Goal: Information Seeking & Learning: Learn about a topic

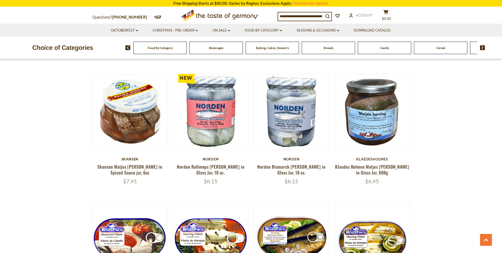
scroll to position [301, 0]
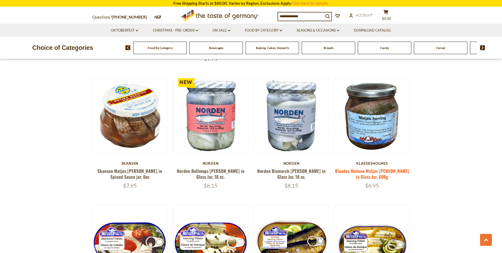
click at [368, 167] on link "Klaedes Holmen Matjes Herring in Glass Jar, 600g" at bounding box center [372, 173] width 74 height 12
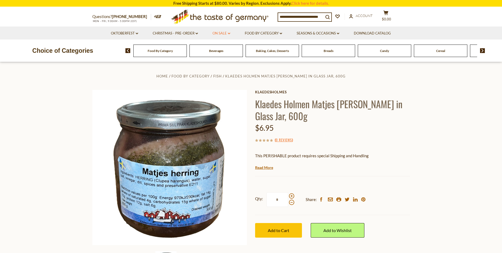
click at [229, 33] on icon "dropdown_arrow" at bounding box center [229, 34] width 2 height 2
click at [226, 47] on link "All On Sale" at bounding box center [219, 47] width 19 height 5
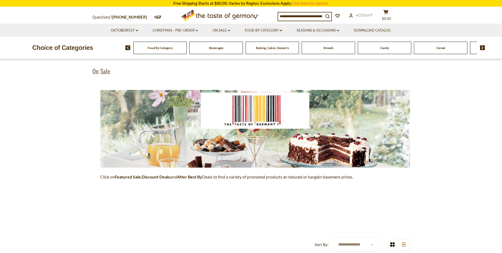
scroll to position [33, 0]
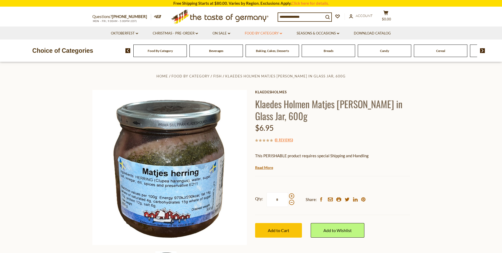
click at [280, 32] on link "Food By Category dropdown_arrow" at bounding box center [263, 33] width 37 height 6
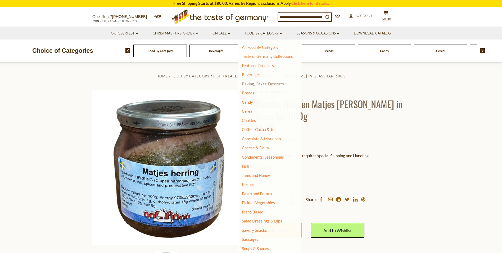
click at [261, 83] on link "Baking, Cakes, Desserts" at bounding box center [263, 83] width 42 height 5
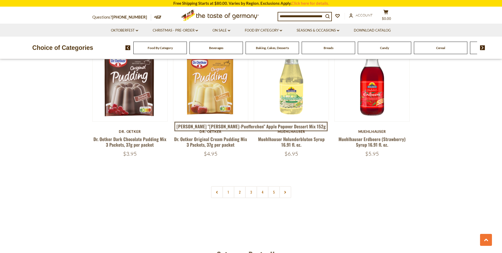
scroll to position [1221, 0]
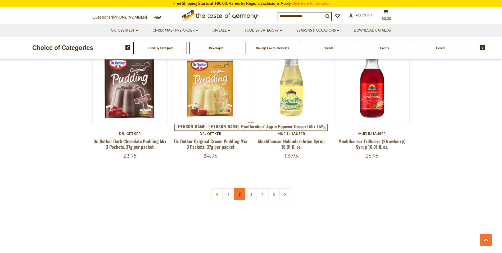
click at [239, 188] on link "2" at bounding box center [240, 194] width 12 height 12
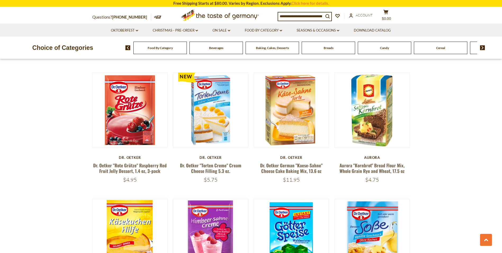
scroll to position [682, 0]
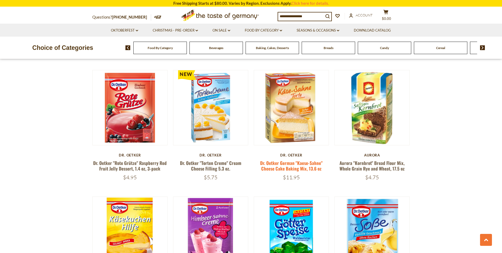
click at [293, 167] on link "Dr. Oetker German "Kaese-Sahne" Cheese Cake Baking Mix, 13.6 oz" at bounding box center [291, 165] width 62 height 12
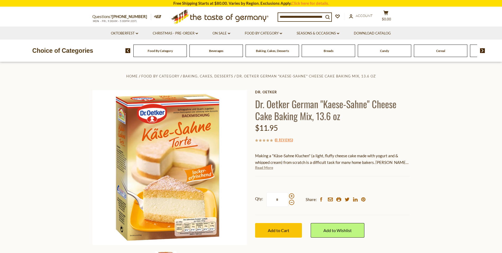
click at [267, 167] on link "Read More" at bounding box center [264, 167] width 18 height 5
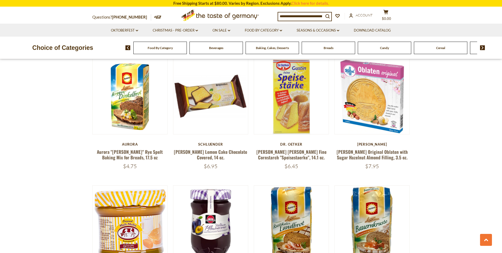
scroll to position [958, 0]
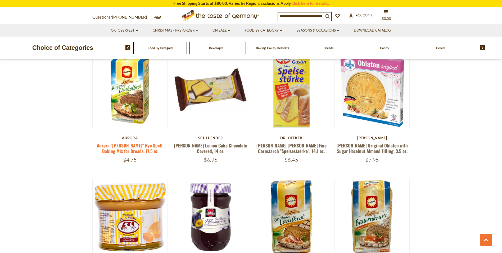
click at [122, 142] on link "Aurora "[PERSON_NAME]" Rye Spelt Baking Mix for Breads, 17.5 oz" at bounding box center [130, 148] width 66 height 12
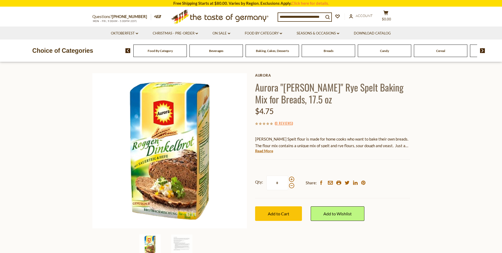
scroll to position [24, 0]
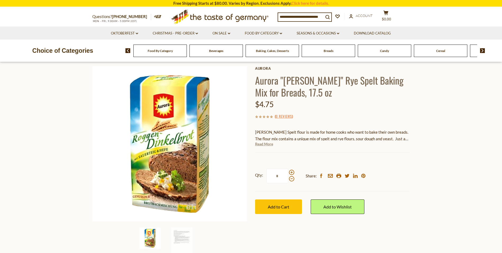
click at [265, 145] on link "Read More" at bounding box center [264, 143] width 18 height 5
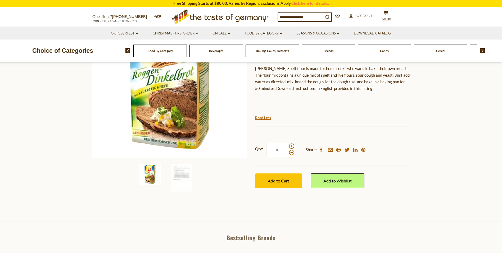
scroll to position [0, 0]
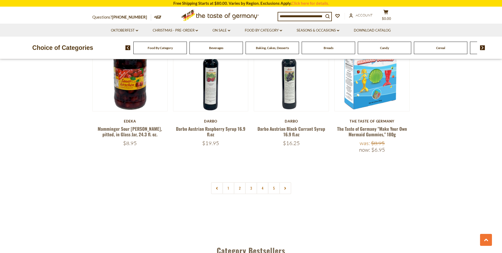
scroll to position [1256, 0]
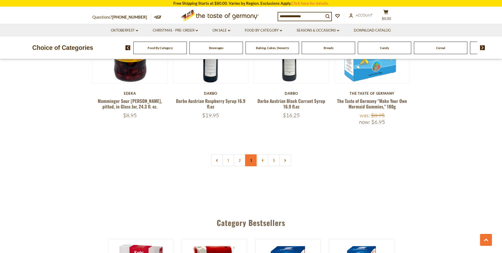
click at [252, 155] on link "3" at bounding box center [251, 160] width 12 height 12
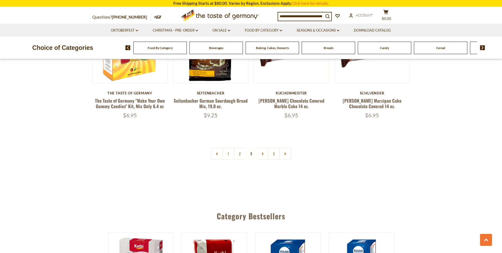
scroll to position [1262, 0]
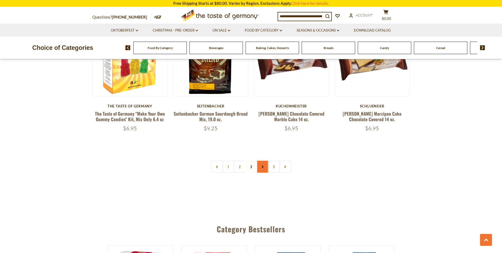
click at [263, 160] on link "4" at bounding box center [263, 166] width 12 height 12
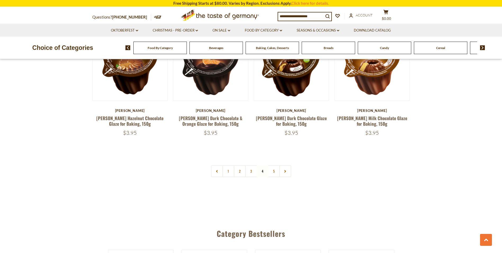
scroll to position [1257, 0]
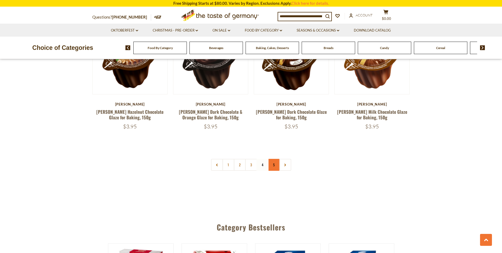
click at [275, 160] on link "5" at bounding box center [274, 165] width 12 height 12
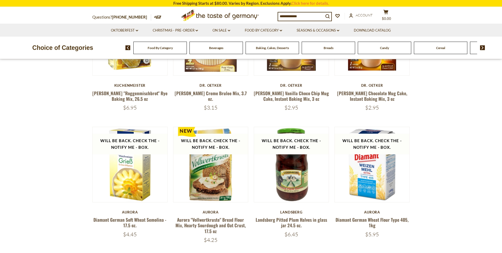
scroll to position [254, 0]
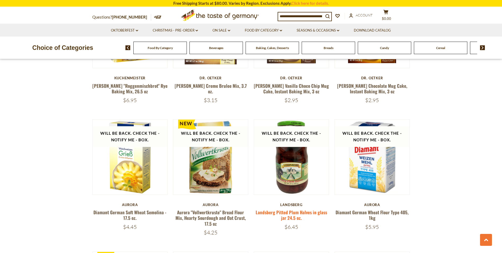
click at [285, 212] on link "Landsberg Pitted Plum Halves in glass jar 24.5 oz." at bounding box center [292, 215] width 72 height 12
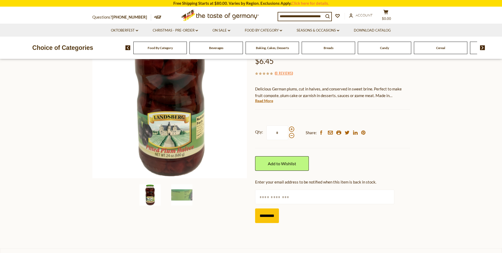
scroll to position [81, 0]
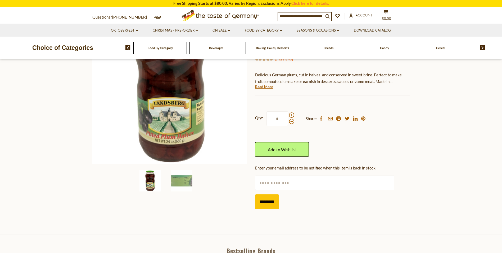
click at [325, 182] on input "text" at bounding box center [324, 182] width 139 height 15
type input "**********"
click at [272, 202] on input "*********" at bounding box center [267, 201] width 24 height 15
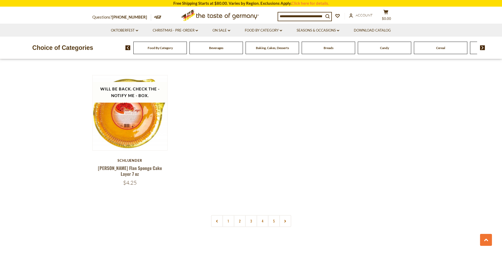
scroll to position [958, 0]
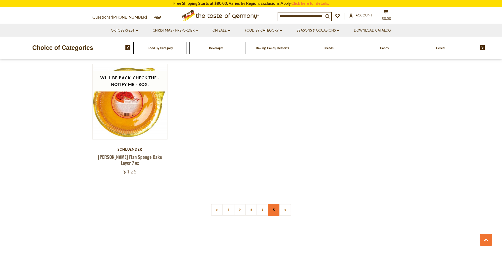
click at [275, 204] on link "5" at bounding box center [274, 210] width 12 height 12
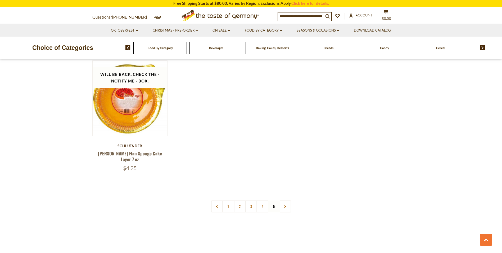
scroll to position [984, 0]
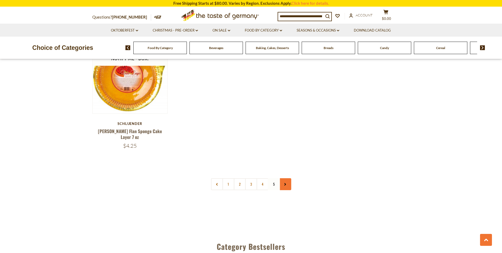
click at [286, 183] on icon at bounding box center [285, 184] width 3 height 3
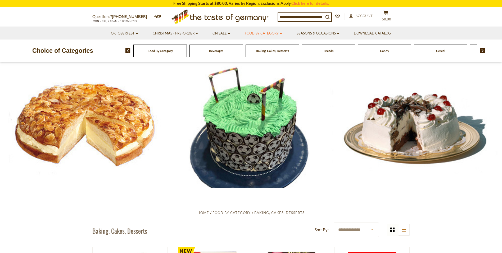
click at [282, 33] on icon "dropdown_arrow" at bounding box center [281, 34] width 2 height 2
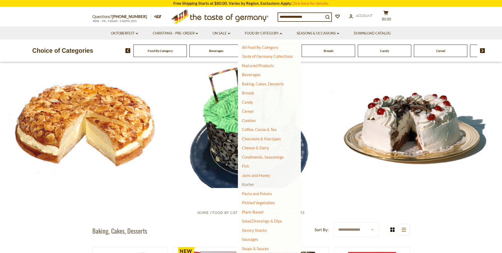
click at [252, 184] on link "Kosher" at bounding box center [248, 184] width 12 height 5
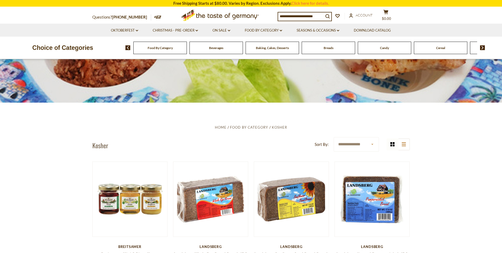
scroll to position [100, 0]
